Goal: Information Seeking & Learning: Learn about a topic

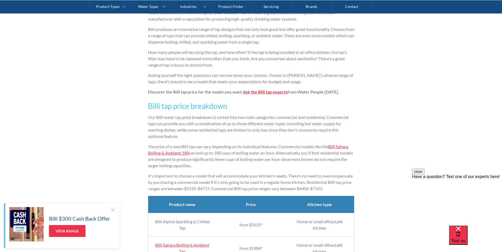
scroll to position [370, 0]
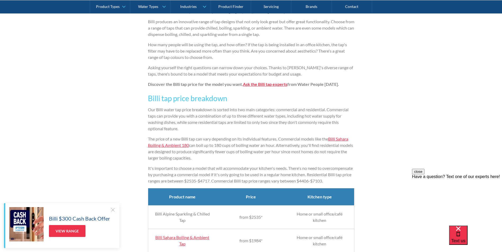
drag, startPoint x: 272, startPoint y: 151, endPoint x: 279, endPoint y: 157, distance: 8.8
click at [279, 157] on p "The price of a new Billi tap can vary depending on its individual features. Com…" at bounding box center [251, 148] width 206 height 25
click at [220, 172] on p "It's important to choose a model that will accommodate your kitchen's needs. Th…" at bounding box center [251, 174] width 206 height 19
drag, startPoint x: 193, startPoint y: 177, endPoint x: 243, endPoint y: 175, distance: 49.8
click at [243, 175] on p "It's important to choose a model that will accommodate your kitchen's needs. Th…" at bounding box center [251, 174] width 206 height 19
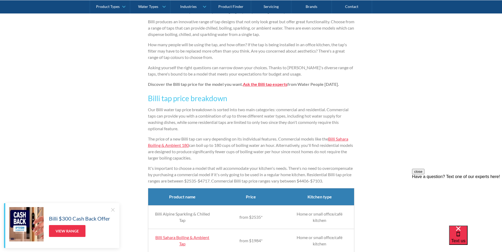
drag, startPoint x: 243, startPoint y: 175, endPoint x: 205, endPoint y: 187, distance: 39.9
click at [205, 184] on p "It's important to choose a model that will accommodate your kitchen's needs. Th…" at bounding box center [251, 174] width 206 height 19
drag, startPoint x: 193, startPoint y: 182, endPoint x: 256, endPoint y: 183, distance: 62.4
click at [256, 183] on p "It's important to choose a model that will accommodate your kitchen's needs. Th…" at bounding box center [251, 174] width 206 height 19
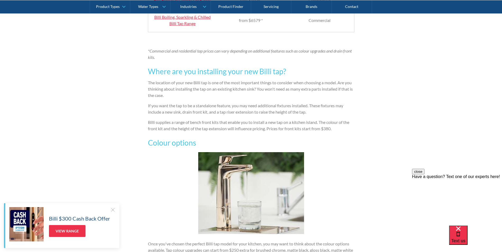
scroll to position [688, 0]
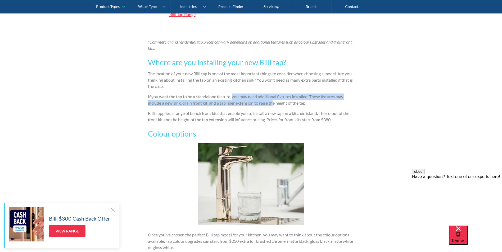
drag, startPoint x: 232, startPoint y: 110, endPoint x: 273, endPoint y: 113, distance: 41.1
click at [273, 106] on p "If you want the tap to be a standalone feature, you may need additional fixture…" at bounding box center [251, 100] width 206 height 13
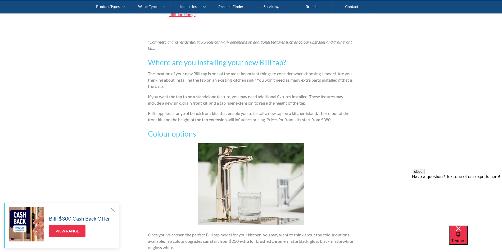
click at [201, 123] on p "Billi supplies a range of bench front kits that enable you to install a new tap…" at bounding box center [251, 116] width 206 height 13
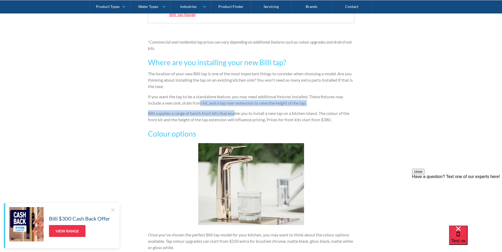
drag, startPoint x: 201, startPoint y: 119, endPoint x: 236, endPoint y: 119, distance: 34.9
click at [236, 119] on div "Ready to purchase a new Billi tap for your kitchen? You've made a great choice.…" at bounding box center [251, 145] width 206 height 923
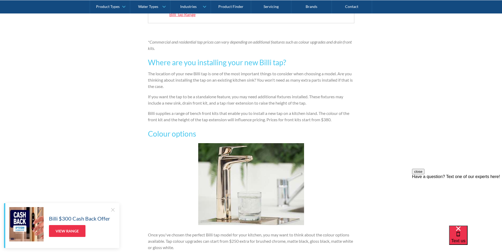
drag, startPoint x: 236, startPoint y: 119, endPoint x: 260, endPoint y: 125, distance: 24.7
click at [260, 123] on p "Billi supplies a range of bench front kits that enable you to install a new tap…" at bounding box center [251, 116] width 206 height 13
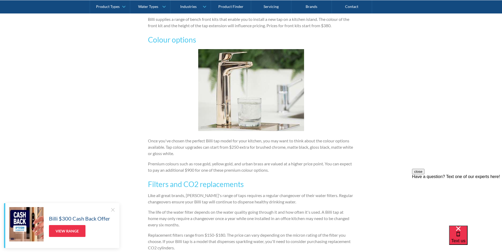
scroll to position [794, 0]
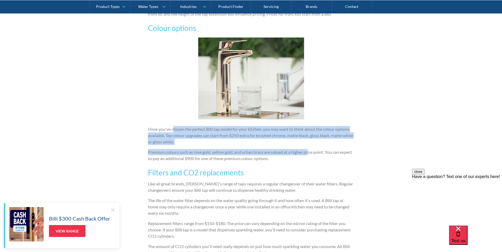
drag, startPoint x: 174, startPoint y: 142, endPoint x: 310, endPoint y: 159, distance: 137.0
click at [310, 159] on div "Ready to purchase a new Billi tap for your kitchen? You've made a great choice.…" at bounding box center [251, 40] width 206 height 923
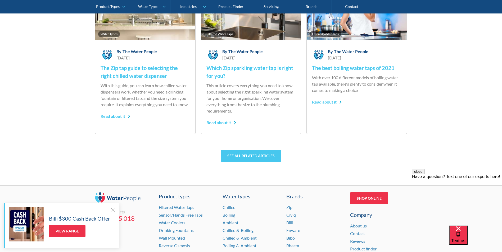
scroll to position [1402, 0]
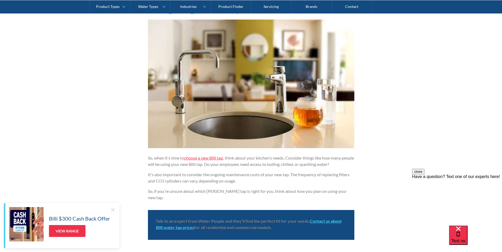
scroll to position [1137, 0]
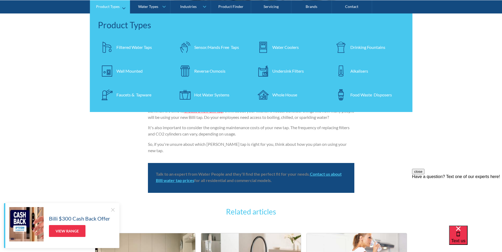
click at [113, 8] on div "Product Types" at bounding box center [108, 6] width 24 height 4
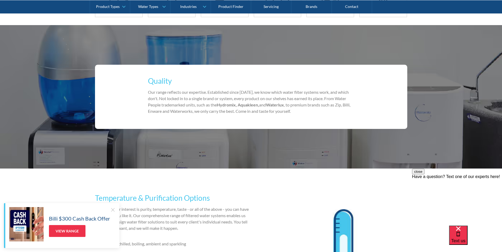
scroll to position [79, 0]
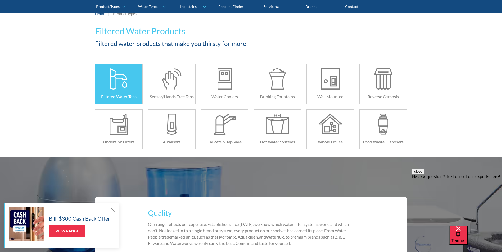
click at [138, 93] on div "Filtered Water Taps" at bounding box center [118, 97] width 47 height 14
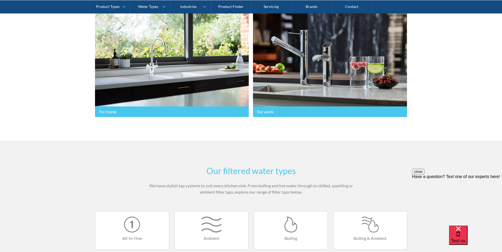
scroll to position [159, 0]
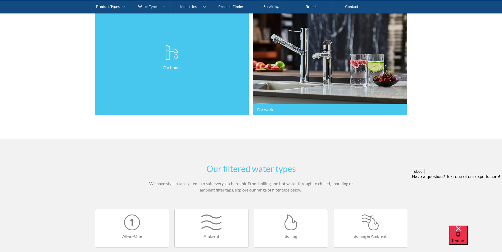
click at [160, 92] on link "For home" at bounding box center [172, 57] width 154 height 115
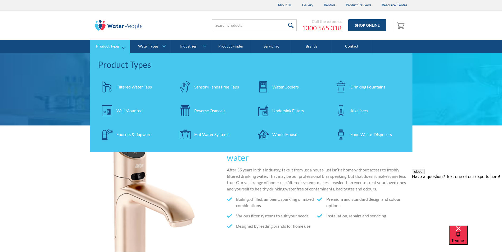
click at [365, 136] on div "Food Waste Disposers" at bounding box center [371, 134] width 42 height 6
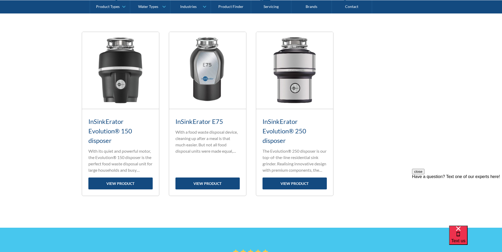
scroll to position [212, 0]
drag, startPoint x: 98, startPoint y: 172, endPoint x: 133, endPoint y: 169, distance: 35.3
click at [133, 169] on p "With its quiet and powerful motor, the Evolution® 150 disposer is the perfect f…" at bounding box center [120, 160] width 64 height 25
drag, startPoint x: 133, startPoint y: 169, endPoint x: 119, endPoint y: 183, distance: 20.0
click at [119, 183] on link "view product" at bounding box center [120, 183] width 64 height 12
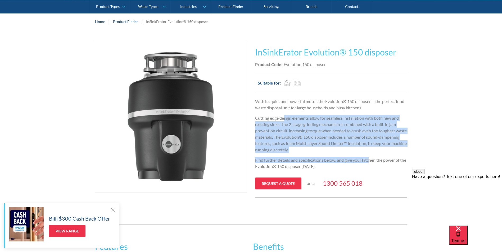
drag, startPoint x: 284, startPoint y: 119, endPoint x: 370, endPoint y: 160, distance: 95.5
click at [370, 160] on div "With its quiet and powerful motor, the Evolution® 150 disposer is the perfect f…" at bounding box center [331, 135] width 152 height 75
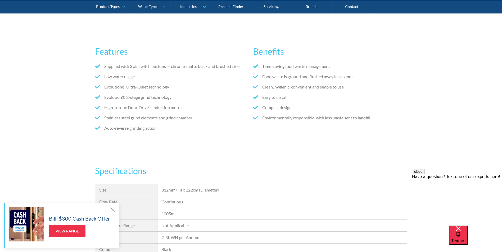
scroll to position [291, 0]
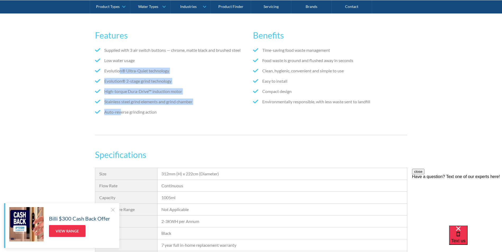
drag, startPoint x: 120, startPoint y: 73, endPoint x: 120, endPoint y: 118, distance: 45.2
click at [120, 118] on ul "Supplied with 3 air switch buttons — chrome, matte black and brushed steel Low …" at bounding box center [172, 83] width 154 height 72
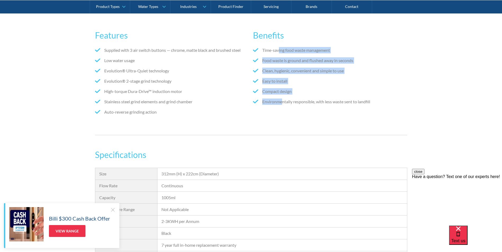
drag, startPoint x: 282, startPoint y: 57, endPoint x: 283, endPoint y: 103, distance: 46.0
click at [283, 103] on ul "Time-saving food waste management Food waste is ground and flushed away in seco…" at bounding box center [330, 78] width 154 height 62
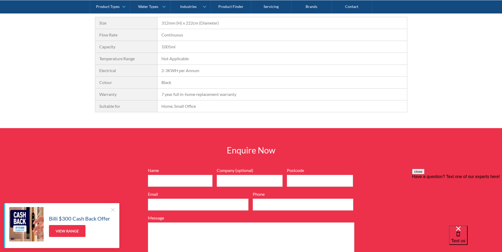
scroll to position [450, 0]
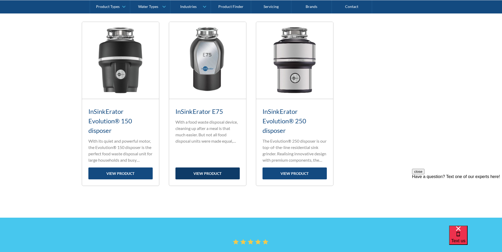
scroll to position [213, 0]
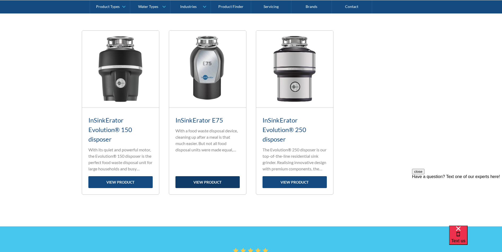
click at [209, 184] on link "view product" at bounding box center [207, 182] width 64 height 12
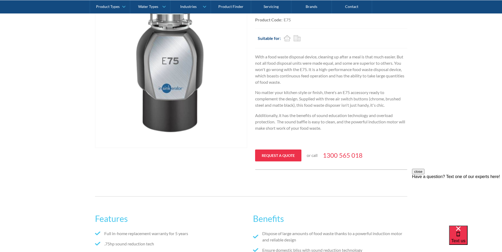
scroll to position [132, 0]
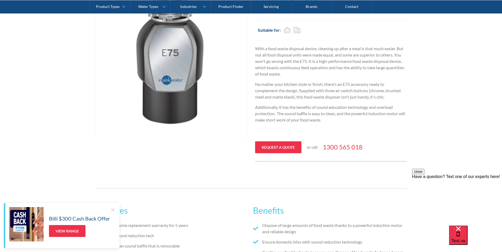
click at [331, 114] on p "Additionally, it has the benefits of sound education technology and overload pr…" at bounding box center [331, 113] width 152 height 19
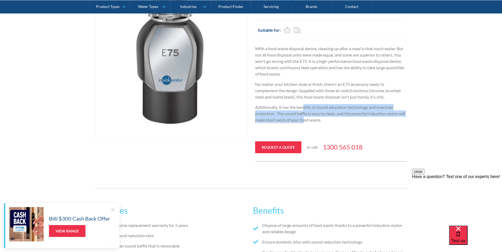
drag, startPoint x: 304, startPoint y: 106, endPoint x: 303, endPoint y: 123, distance: 17.2
click at [303, 123] on p "Additionally, it has the benefits of sound education technology and overload pr…" at bounding box center [331, 113] width 152 height 19
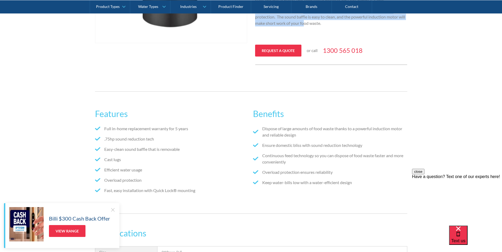
scroll to position [8, 0]
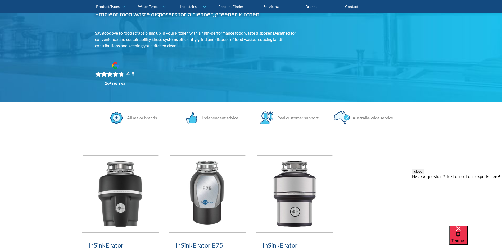
scroll to position [79, 0]
